Goal: Information Seeking & Learning: Learn about a topic

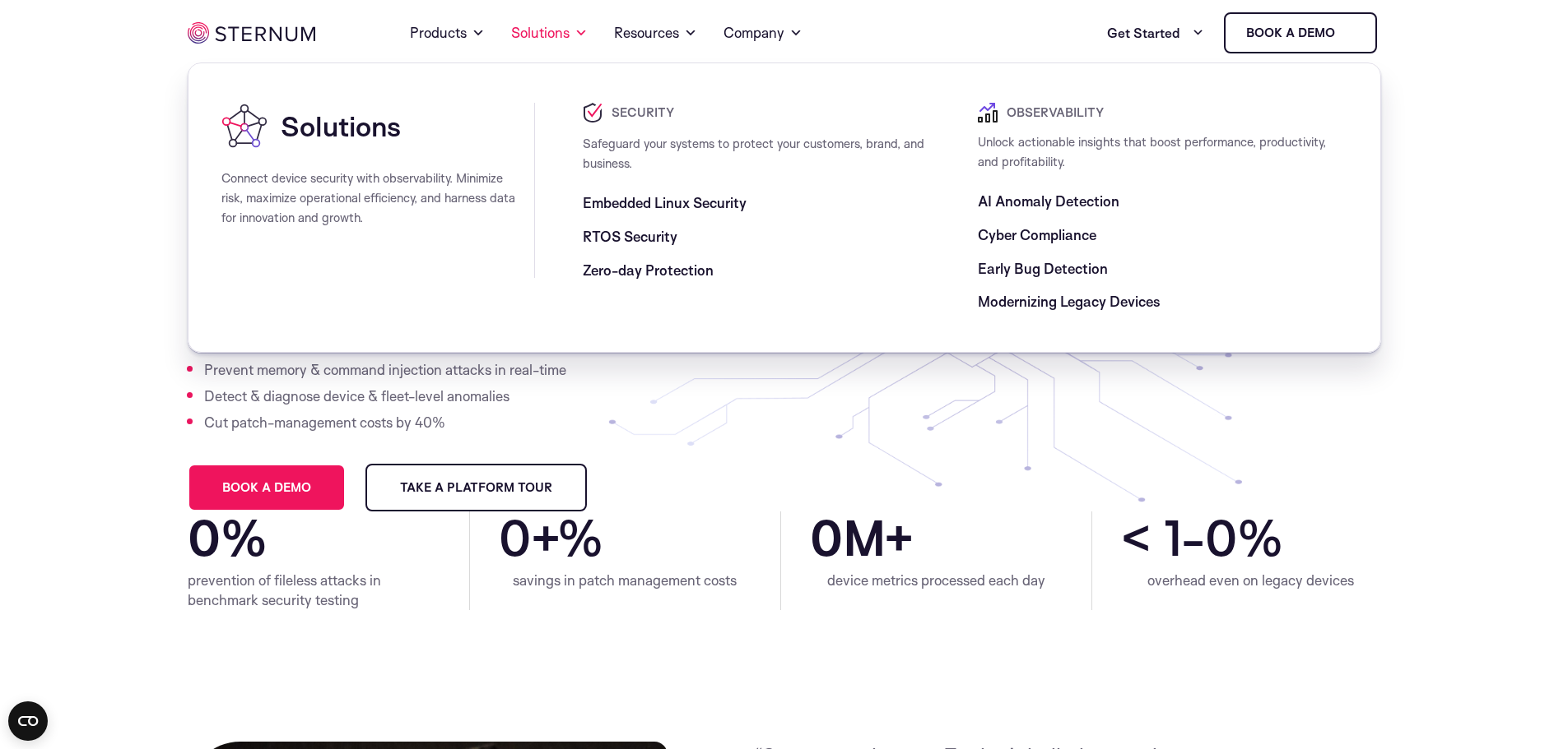
click at [605, 267] on span "Zero-day Protection" at bounding box center [648, 270] width 131 height 20
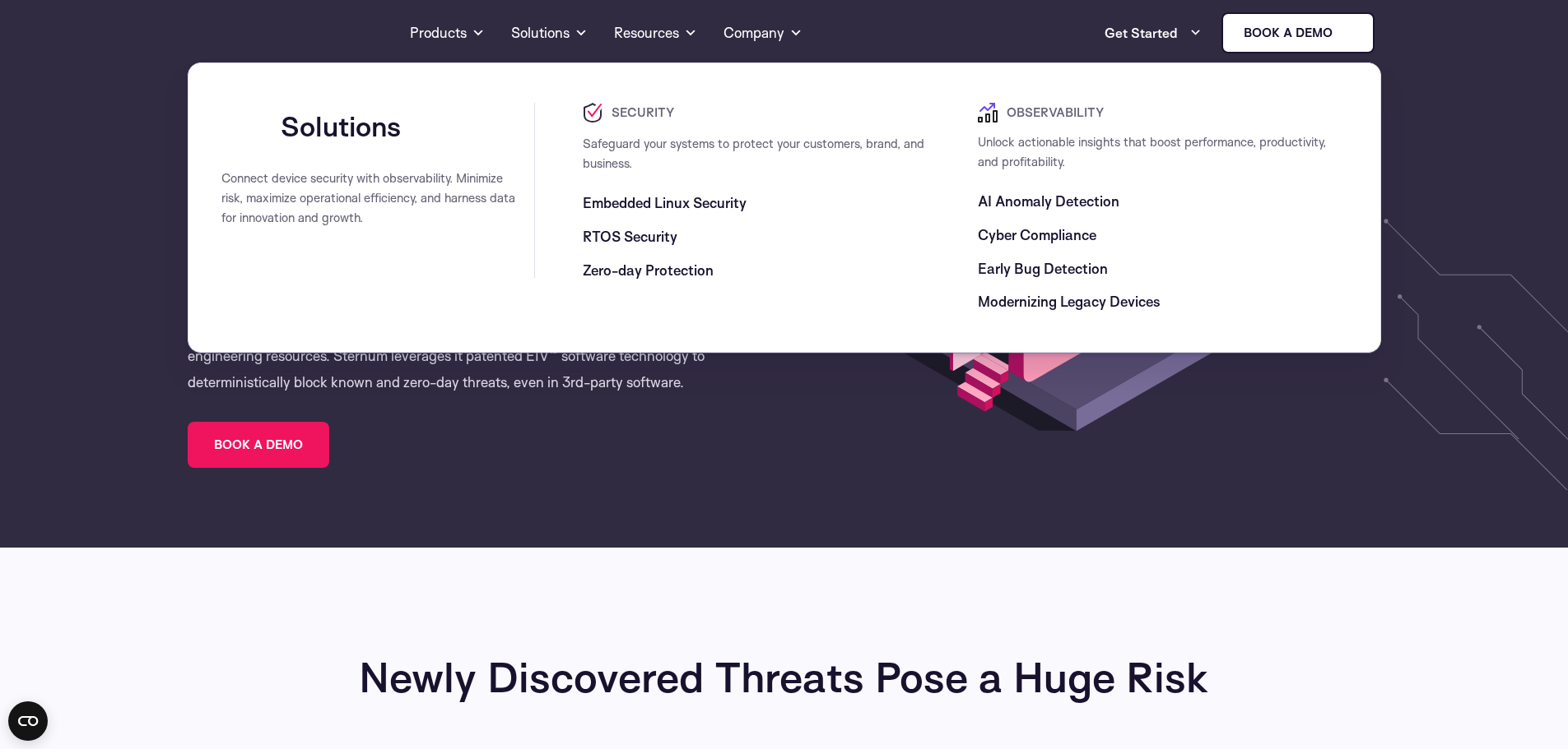
click at [653, 207] on span "Embedded Linux Security" at bounding box center [665, 203] width 164 height 20
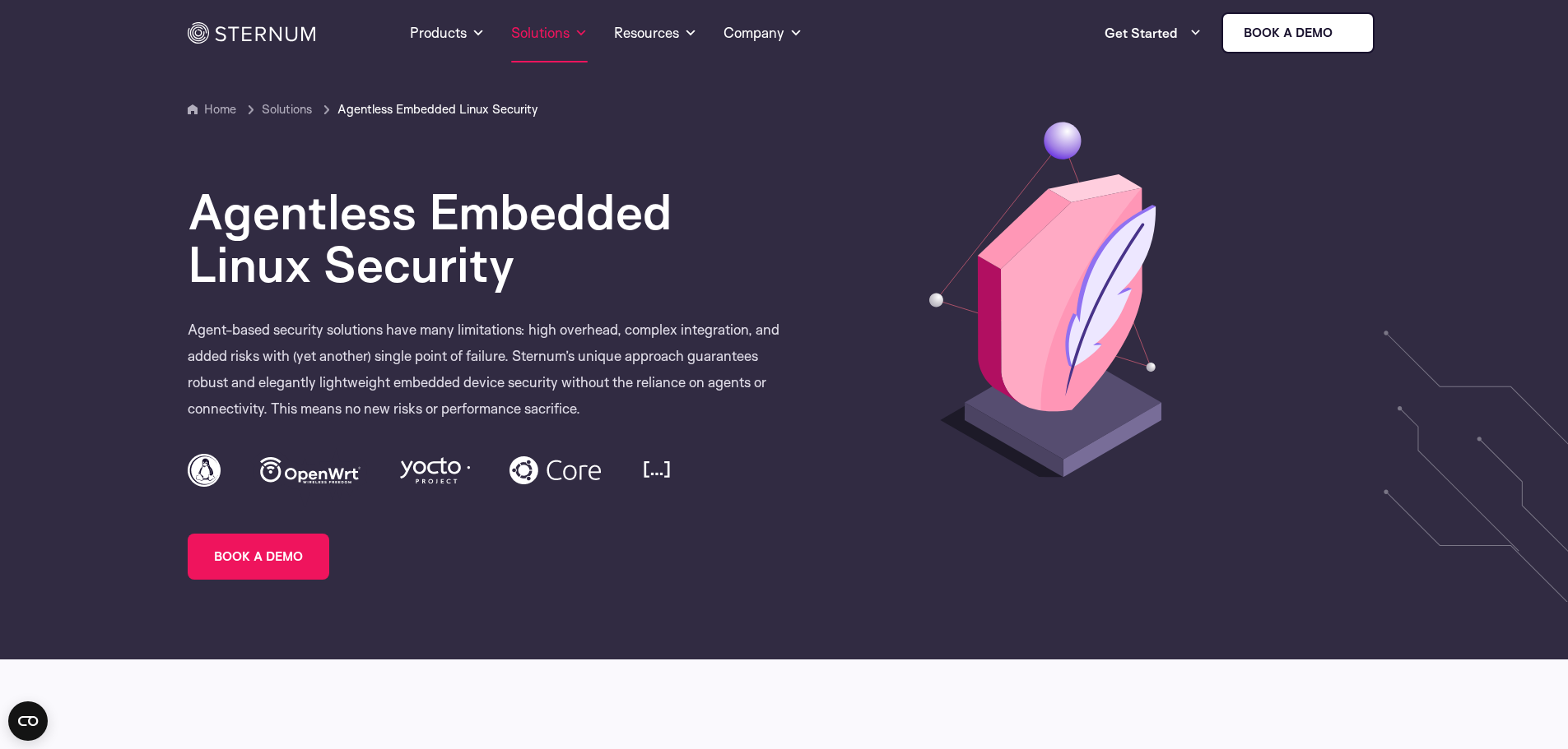
click at [580, 28] on span at bounding box center [580, 33] width 13 height 20
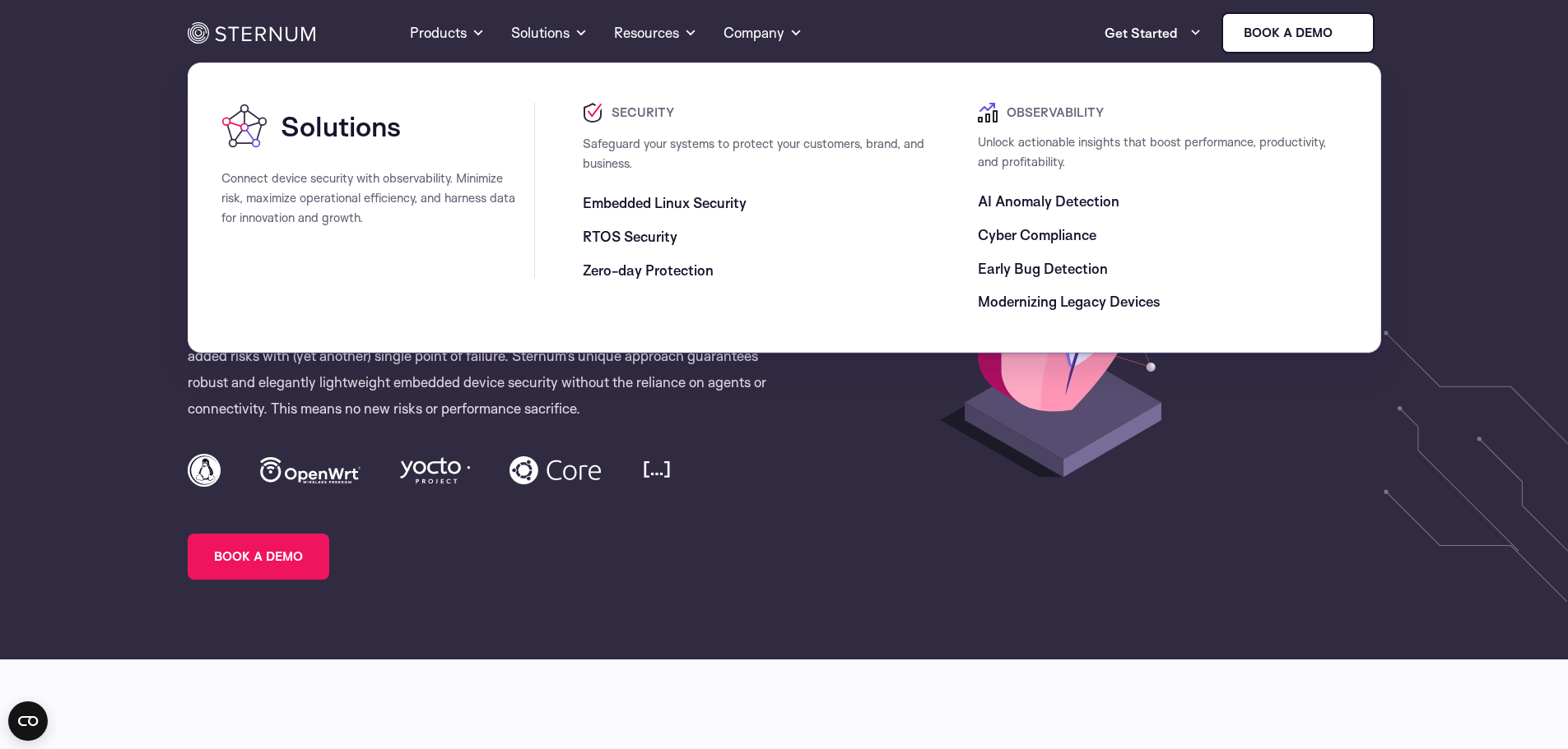
click at [1005, 238] on span "Cyber Compliance" at bounding box center [1037, 235] width 118 height 20
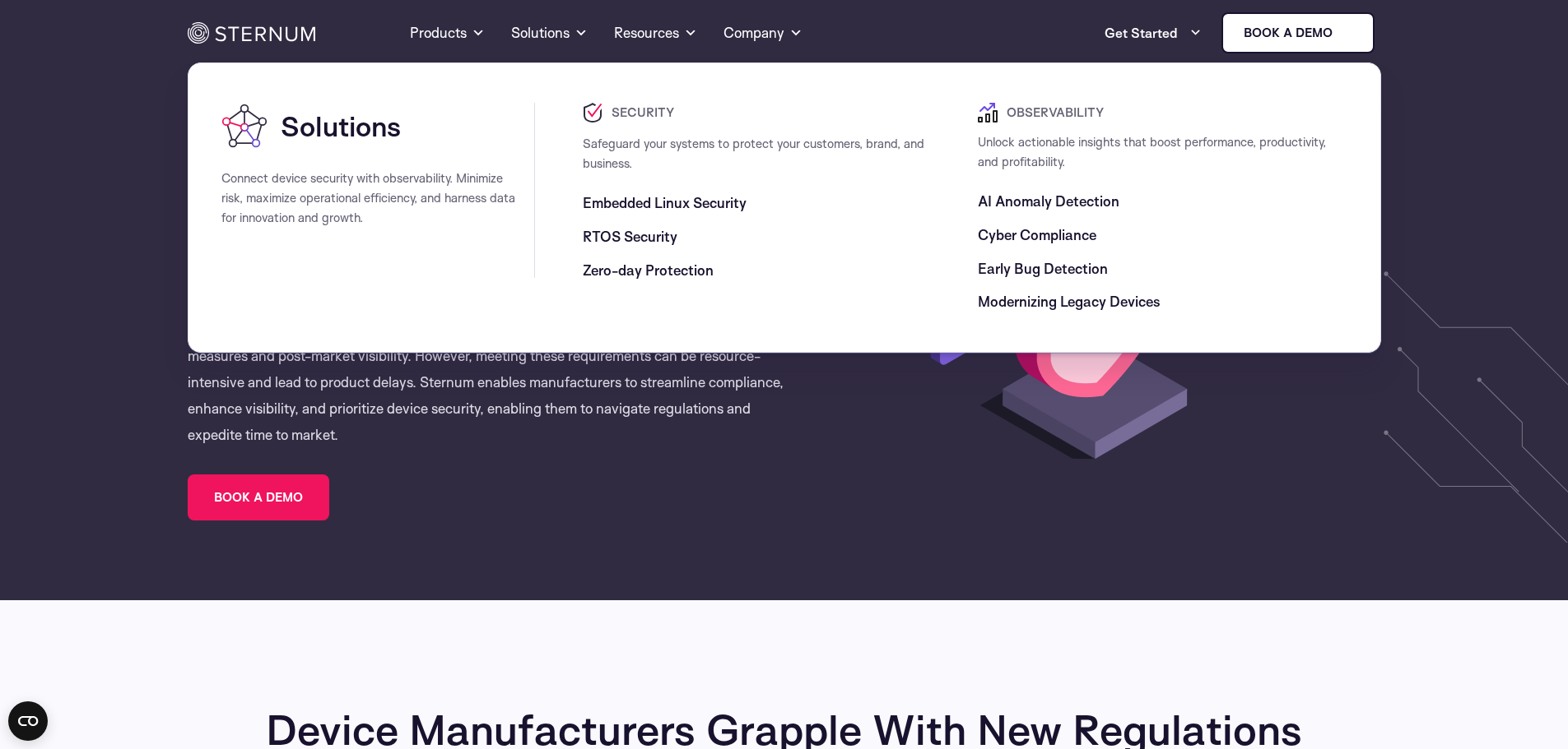
click at [1011, 299] on span "Modernizing Legacy Devices" at bounding box center [1069, 302] width 182 height 20
